Goal: Register for event/course

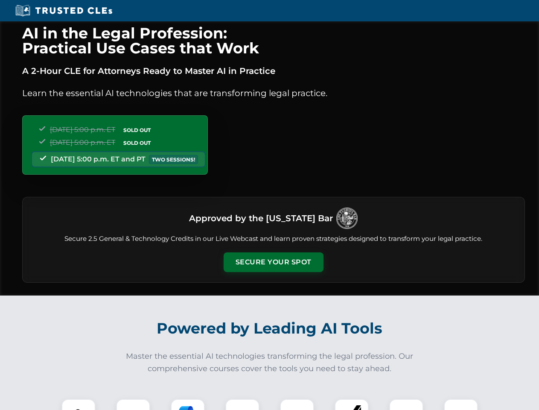
click at [273, 262] on button "Secure Your Spot" at bounding box center [274, 262] width 100 height 20
click at [79, 404] on img at bounding box center [78, 415] width 25 height 25
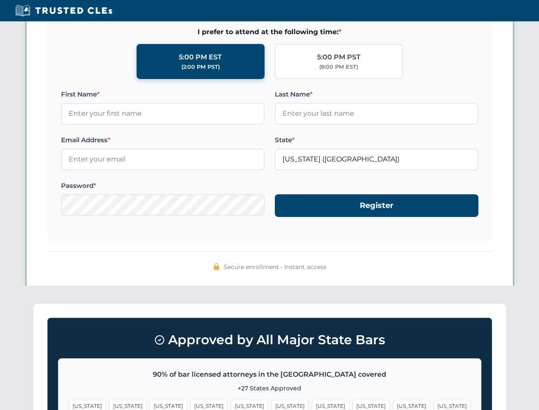
click at [312, 404] on span "[US_STATE]" at bounding box center [330, 406] width 37 height 12
click at [393, 404] on span "[US_STATE]" at bounding box center [411, 406] width 37 height 12
